Goal: Entertainment & Leisure: Browse casually

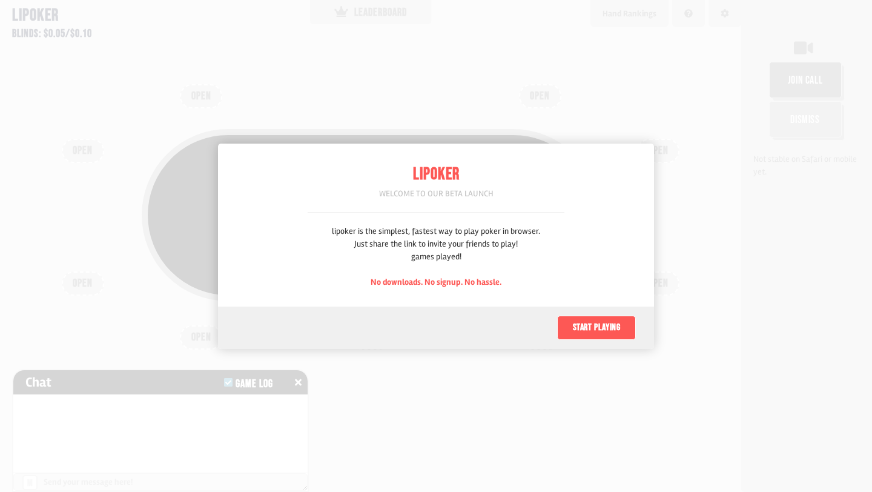
scroll to position [61, 0]
click at [612, 328] on button "Start playing" at bounding box center [596, 328] width 79 height 24
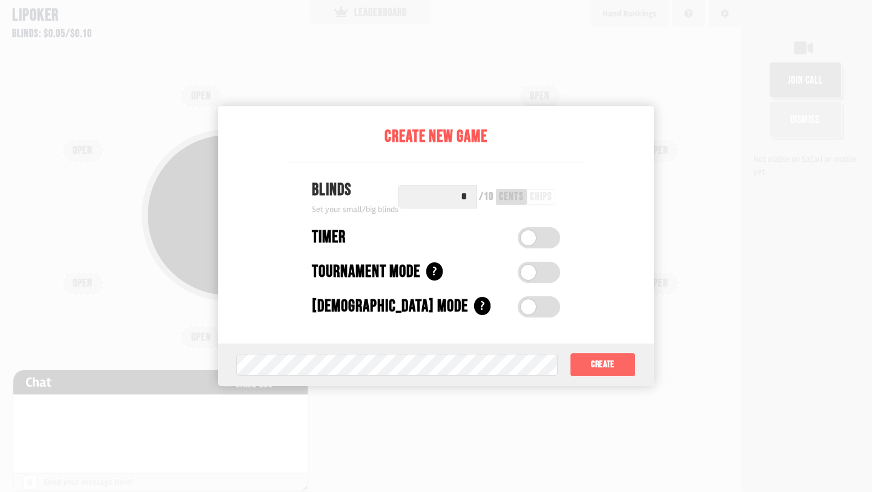
click at [616, 366] on button "Create" at bounding box center [603, 364] width 66 height 24
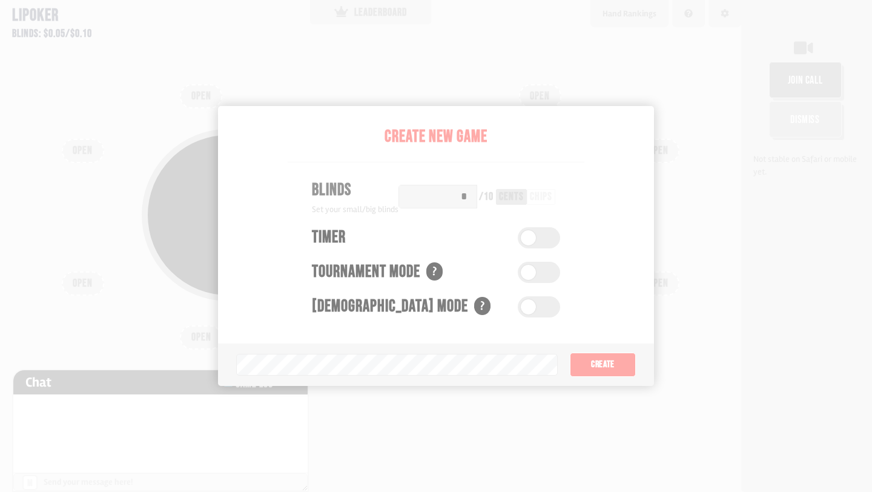
click at [370, 366] on div "Pot: $0.00 COPY GAME LINK OPEN OPEN OPEN OPEN OPEN OPEN OPEN OPEN OPEN" at bounding box center [370, 246] width 741 height 492
click at [464, 192] on div "Pot: $0.00 COPY GAME LINK" at bounding box center [371, 215] width 458 height 172
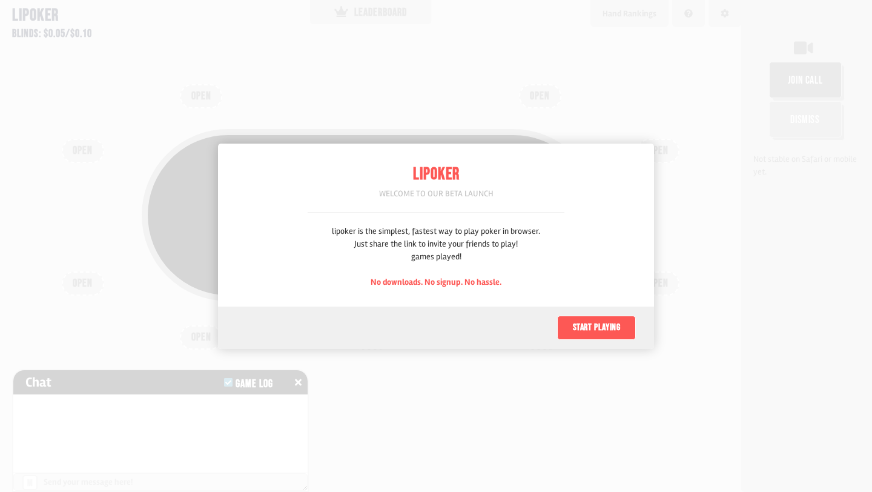
scroll to position [61, 0]
click at [601, 328] on button "Start playing" at bounding box center [596, 328] width 79 height 24
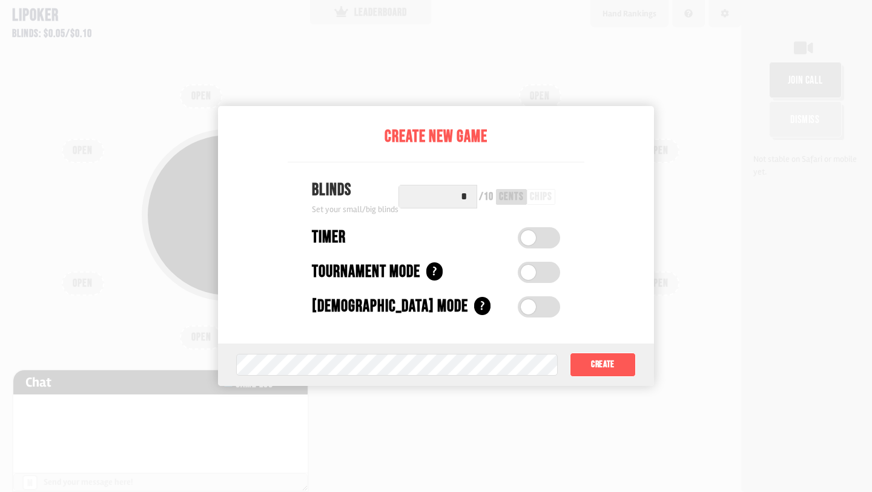
click at [534, 302] on label at bounding box center [539, 306] width 42 height 21
click at [545, 196] on div "chips" at bounding box center [541, 196] width 22 height 11
click at [612, 372] on button "Create" at bounding box center [603, 364] width 66 height 24
